Goal: Go to known website

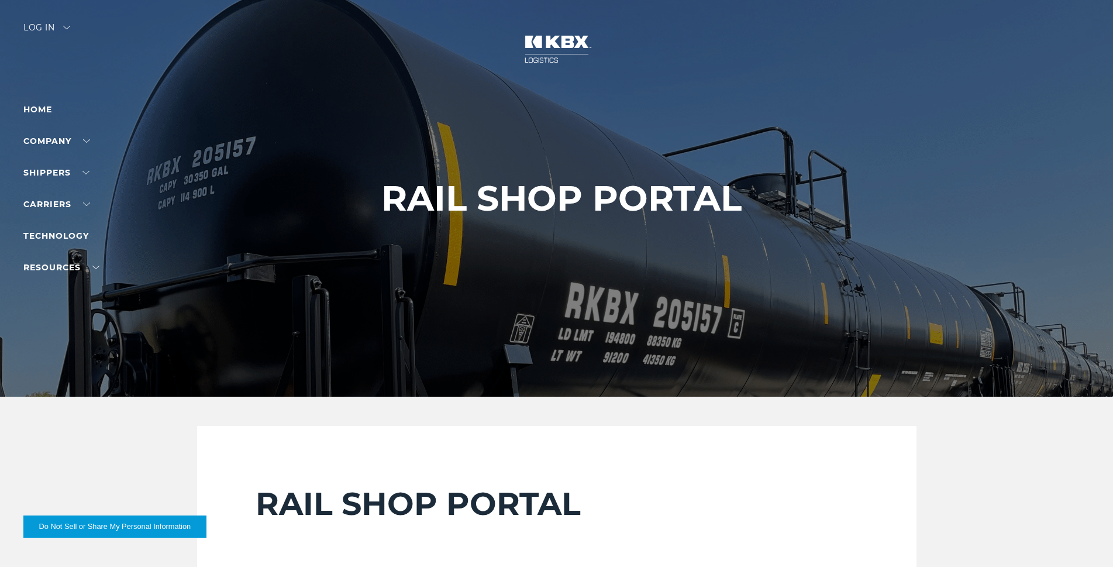
click at [63, 26] on div "Log in" at bounding box center [46, 31] width 47 height 17
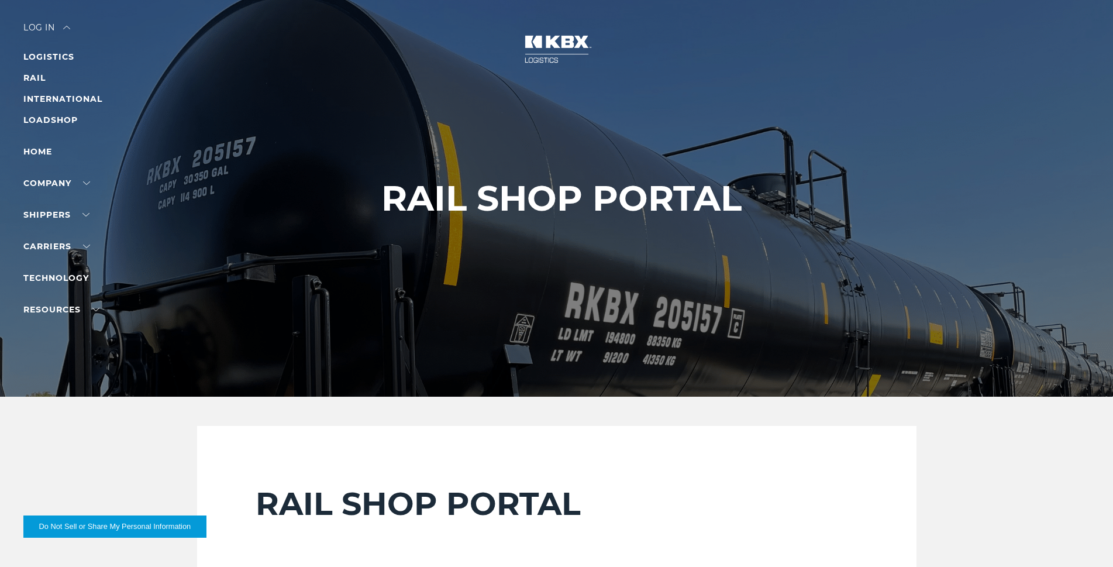
click at [46, 78] on li "RAIL" at bounding box center [74, 78] width 102 height 14
click at [43, 78] on link "RAIL" at bounding box center [34, 77] width 22 height 11
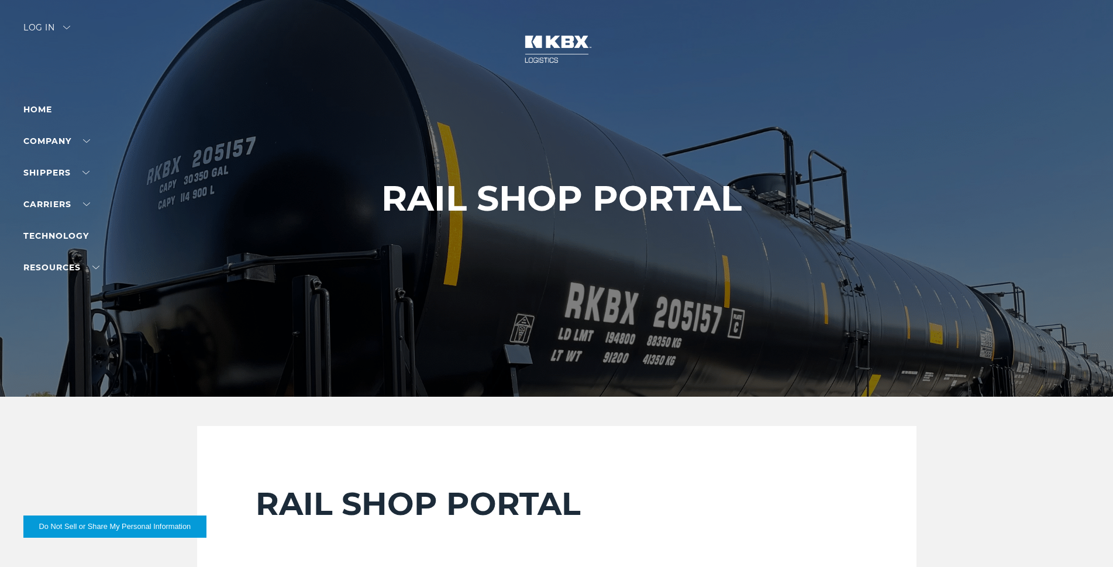
scroll to position [234, 0]
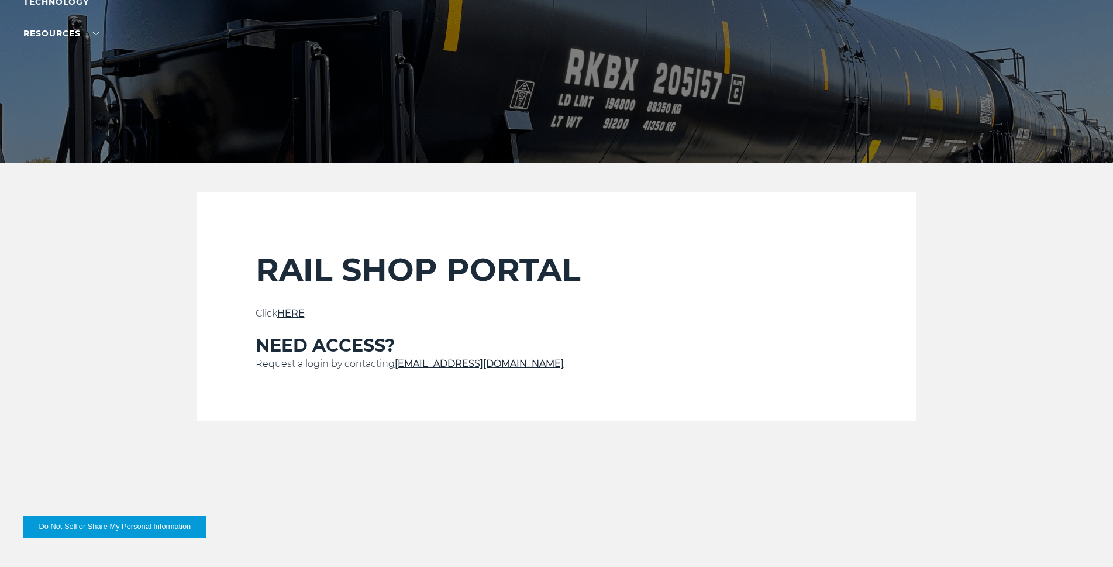
click at [297, 316] on link "HERE" at bounding box center [290, 313] width 27 height 11
